Goal: Find specific page/section: Find specific page/section

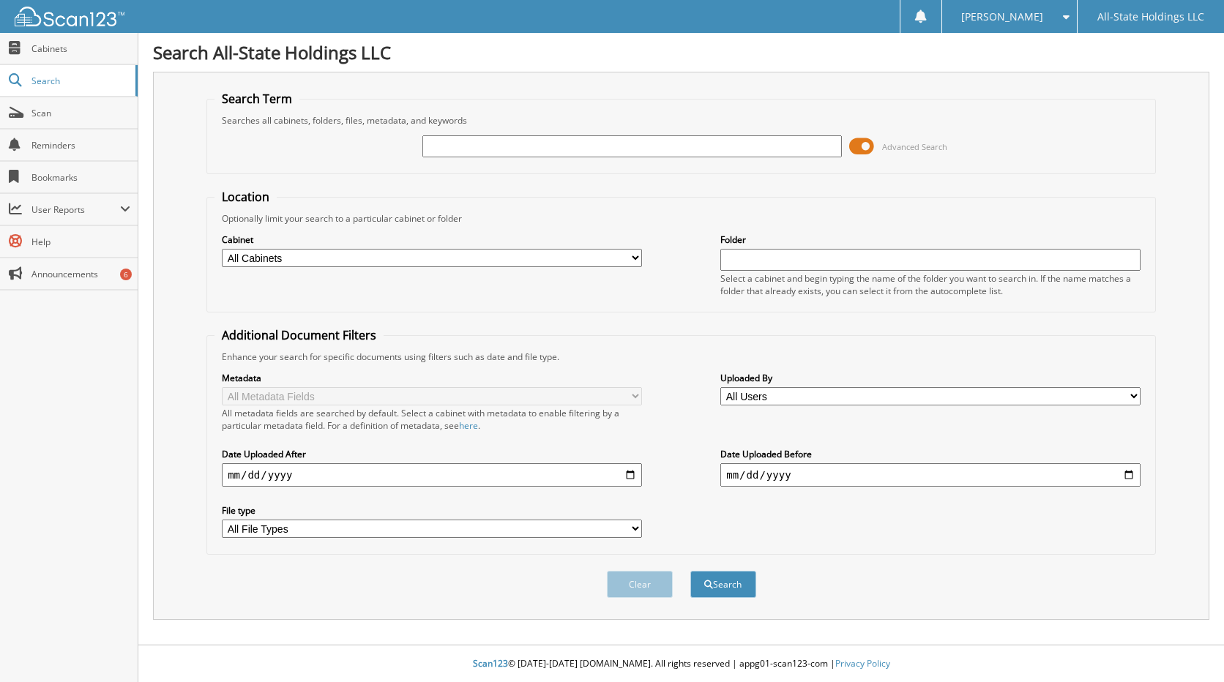
click at [513, 137] on input "text" at bounding box center [632, 146] width 420 height 22
type input "11232"
click at [690, 571] on button "Search" at bounding box center [723, 584] width 66 height 27
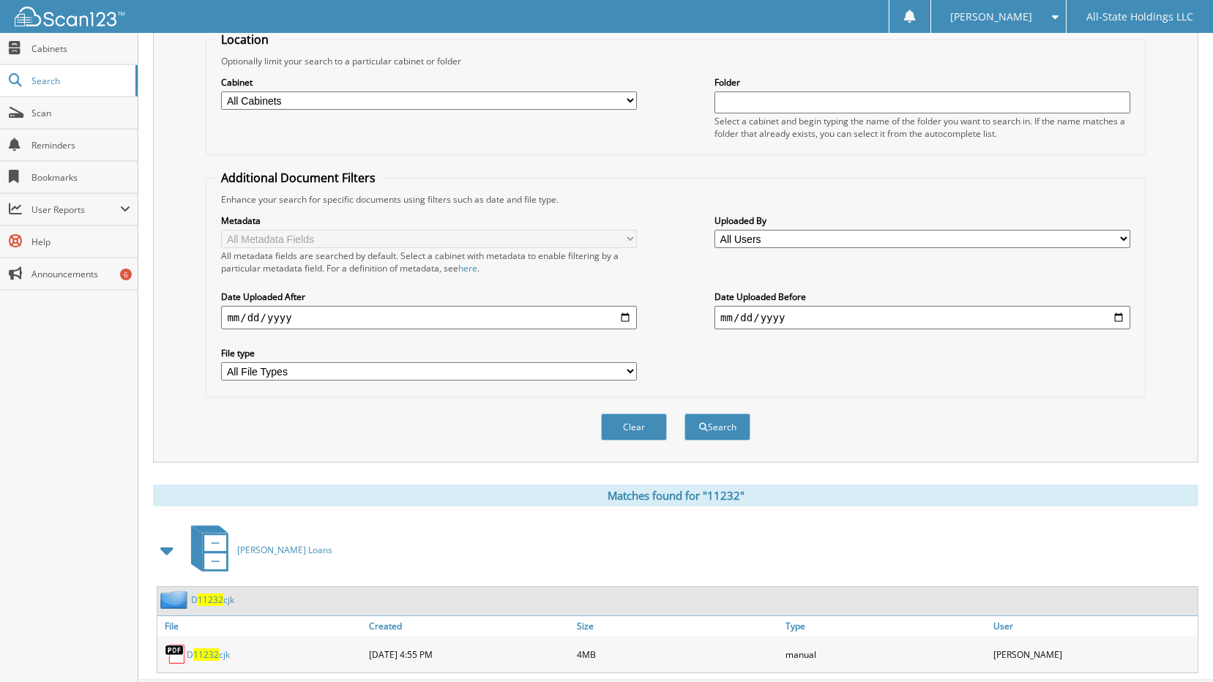
scroll to position [193, 0]
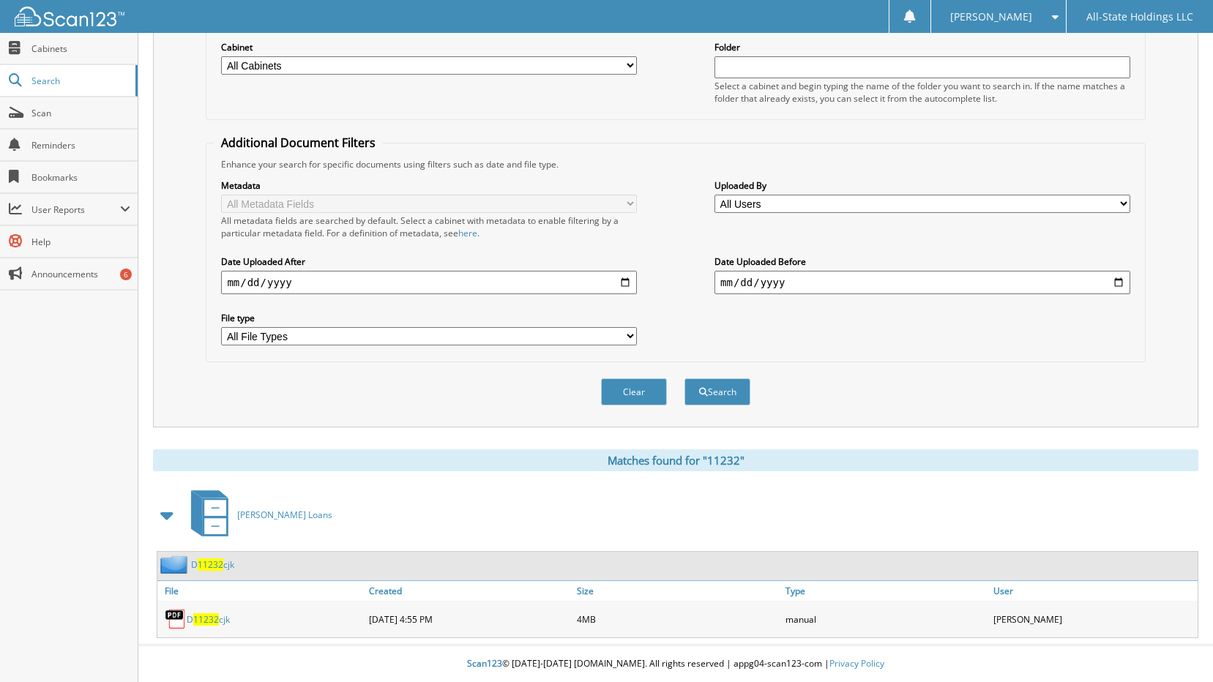
click at [213, 616] on span "11232" at bounding box center [206, 619] width 26 height 12
click at [212, 564] on span "11232" at bounding box center [211, 564] width 26 height 12
